Goal: Information Seeking & Learning: Learn about a topic

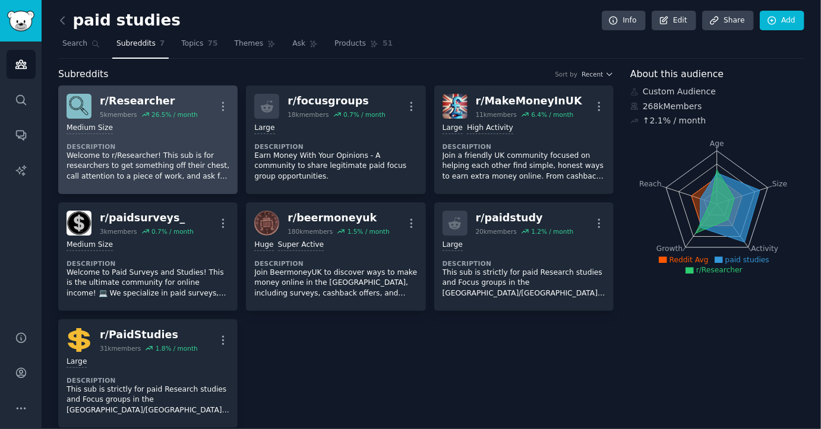
click at [124, 103] on div "r/ Researcher" at bounding box center [149, 101] width 98 height 15
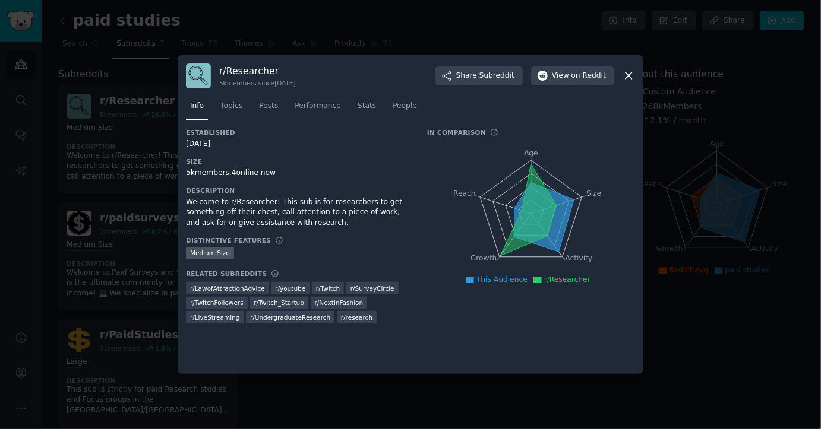
click at [631, 75] on icon at bounding box center [628, 75] width 12 height 12
